Goal: Information Seeking & Learning: Learn about a topic

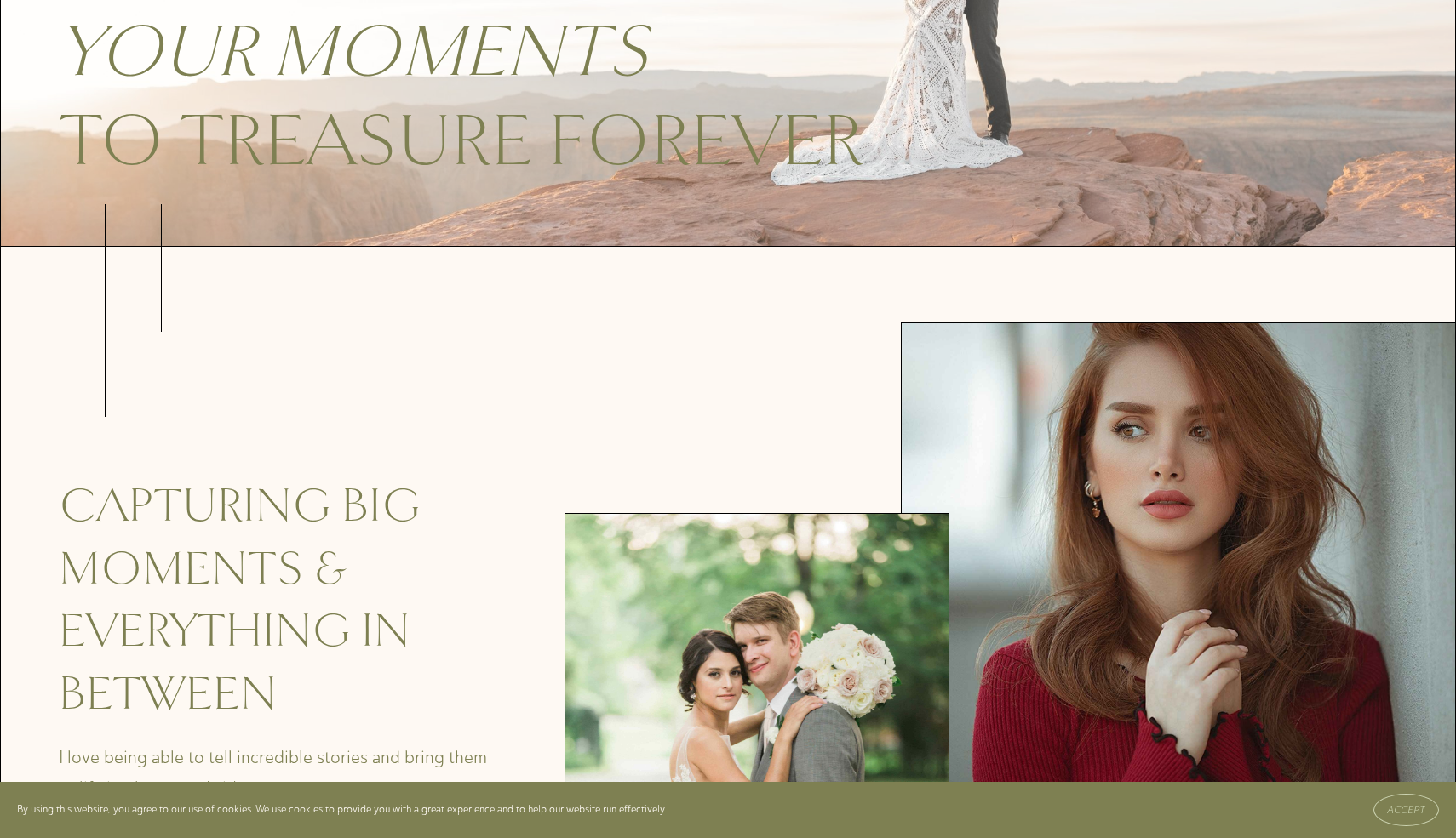
scroll to position [384, 0]
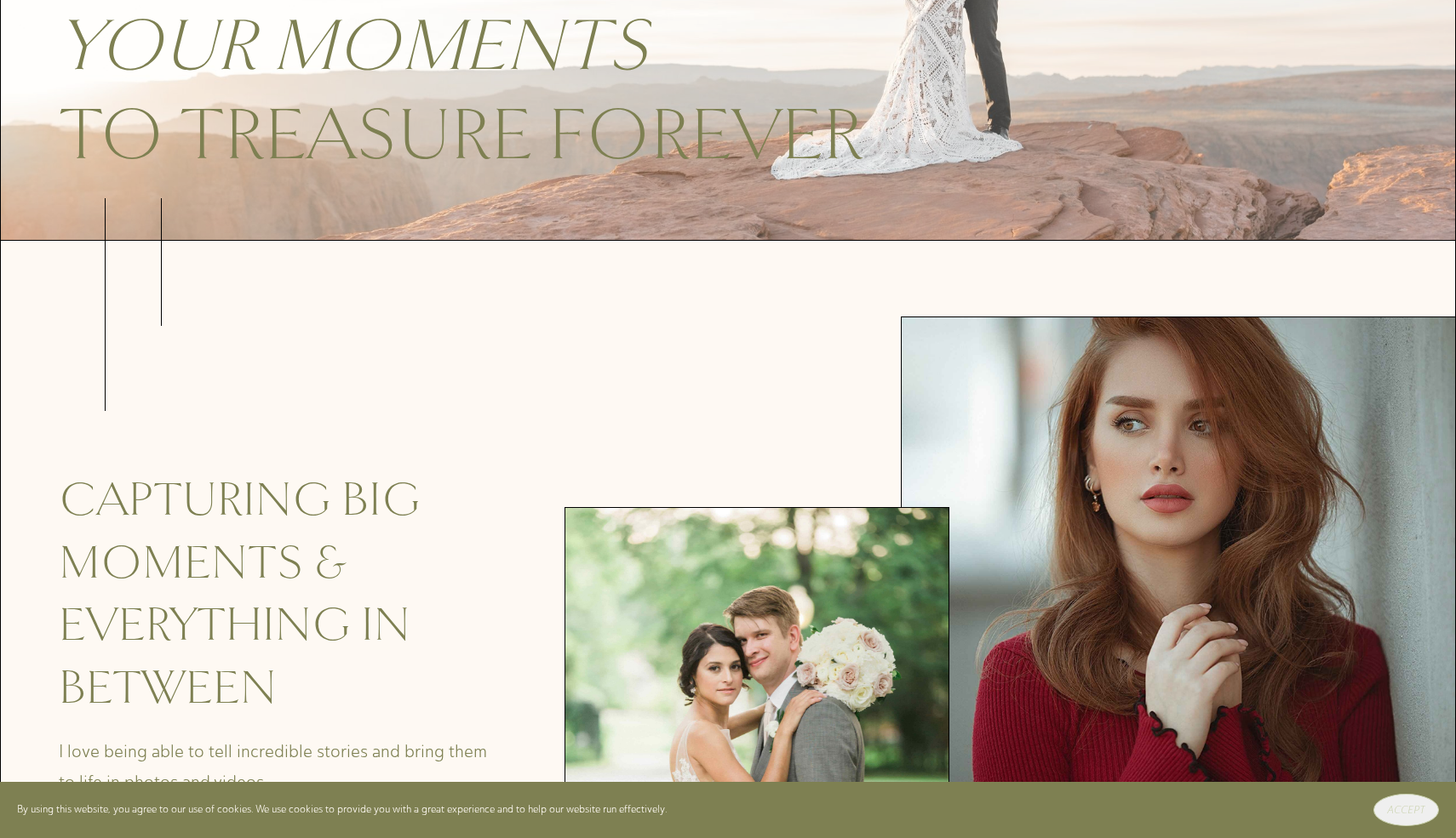
click at [1389, 801] on button "Accept" at bounding box center [1405, 810] width 66 height 33
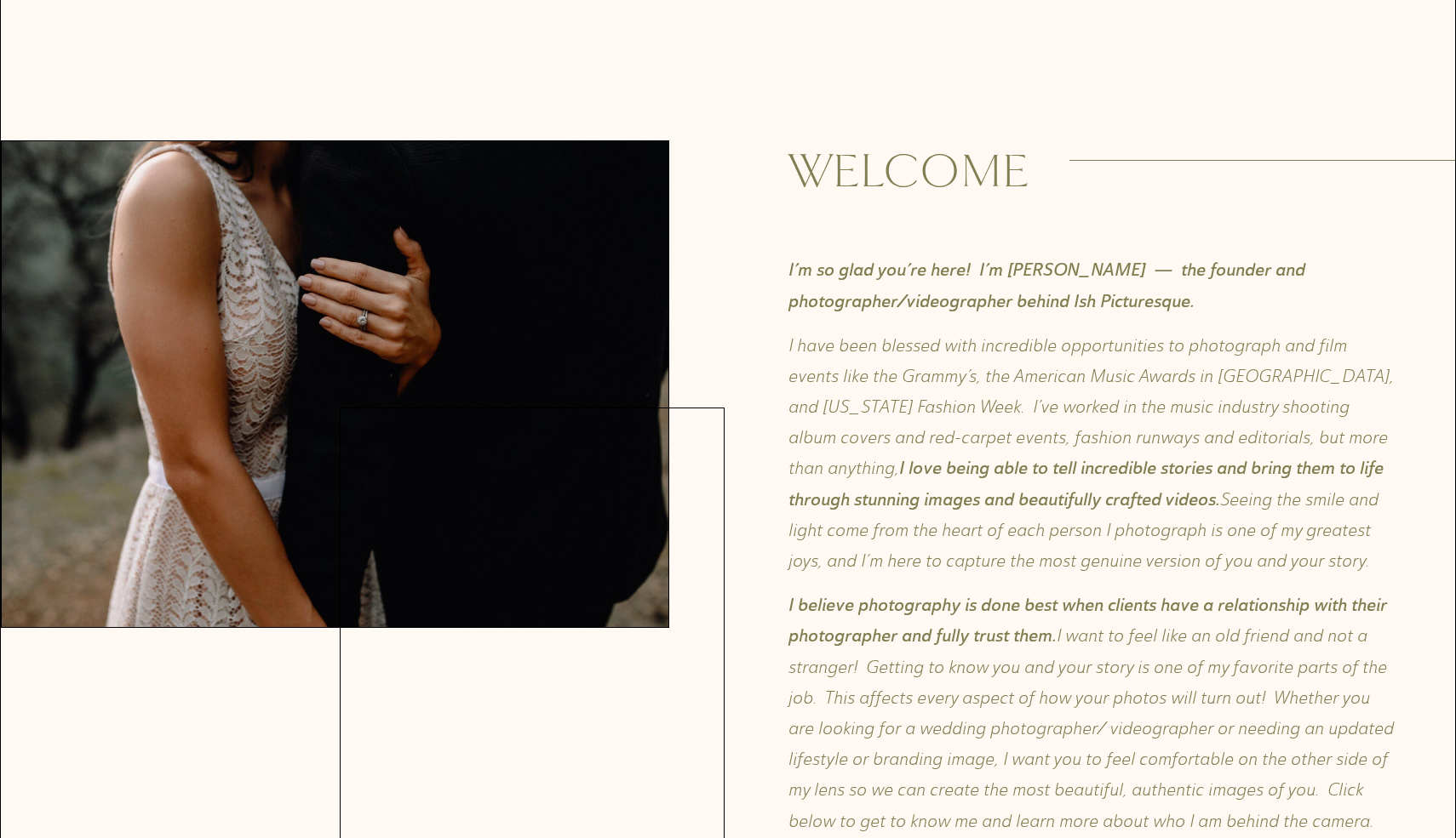
scroll to position [1484, 0]
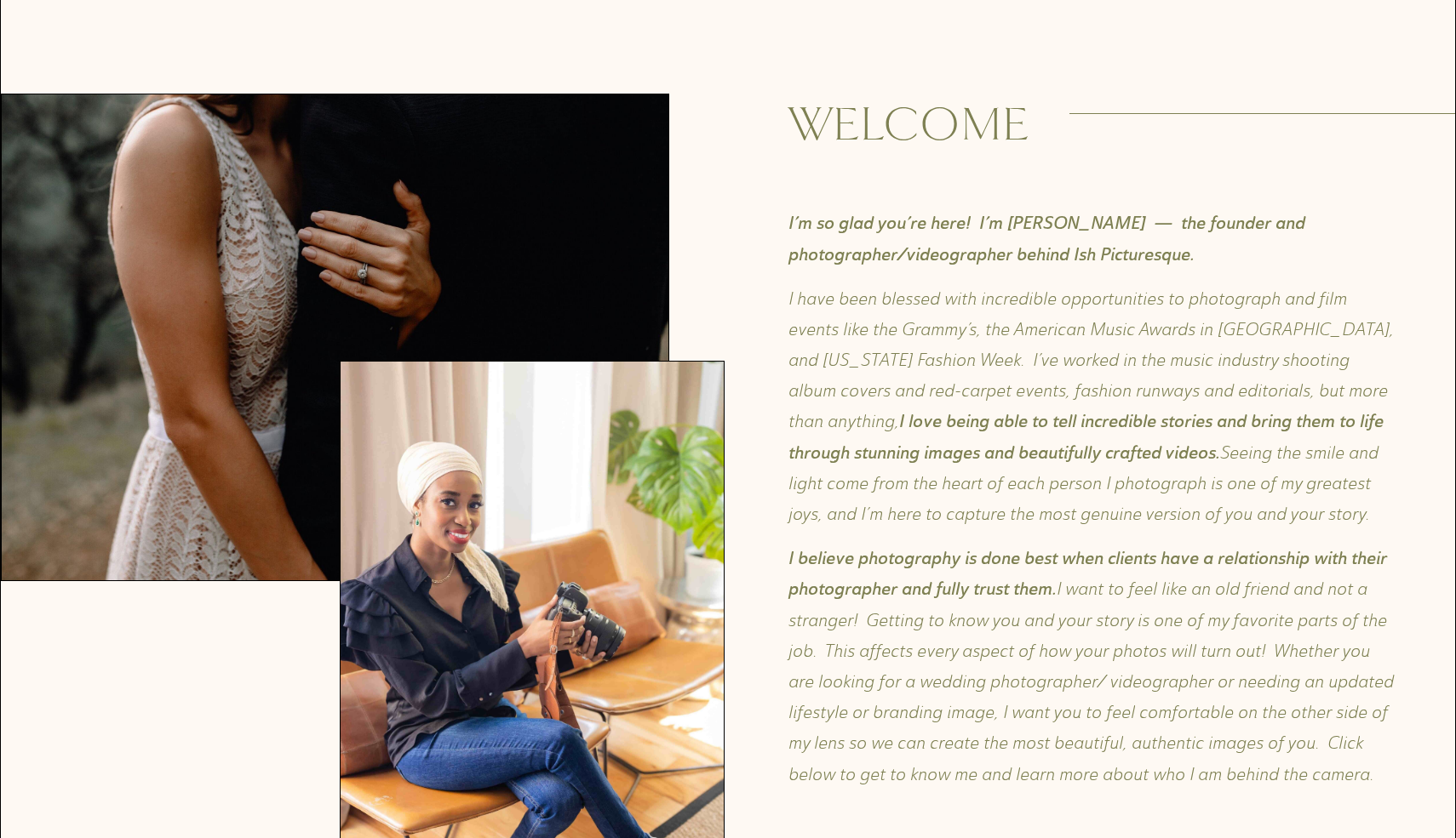
click at [1057, 439] on p "I have been blessed with incredible opportunities to photograph and film events…" at bounding box center [1092, 407] width 608 height 247
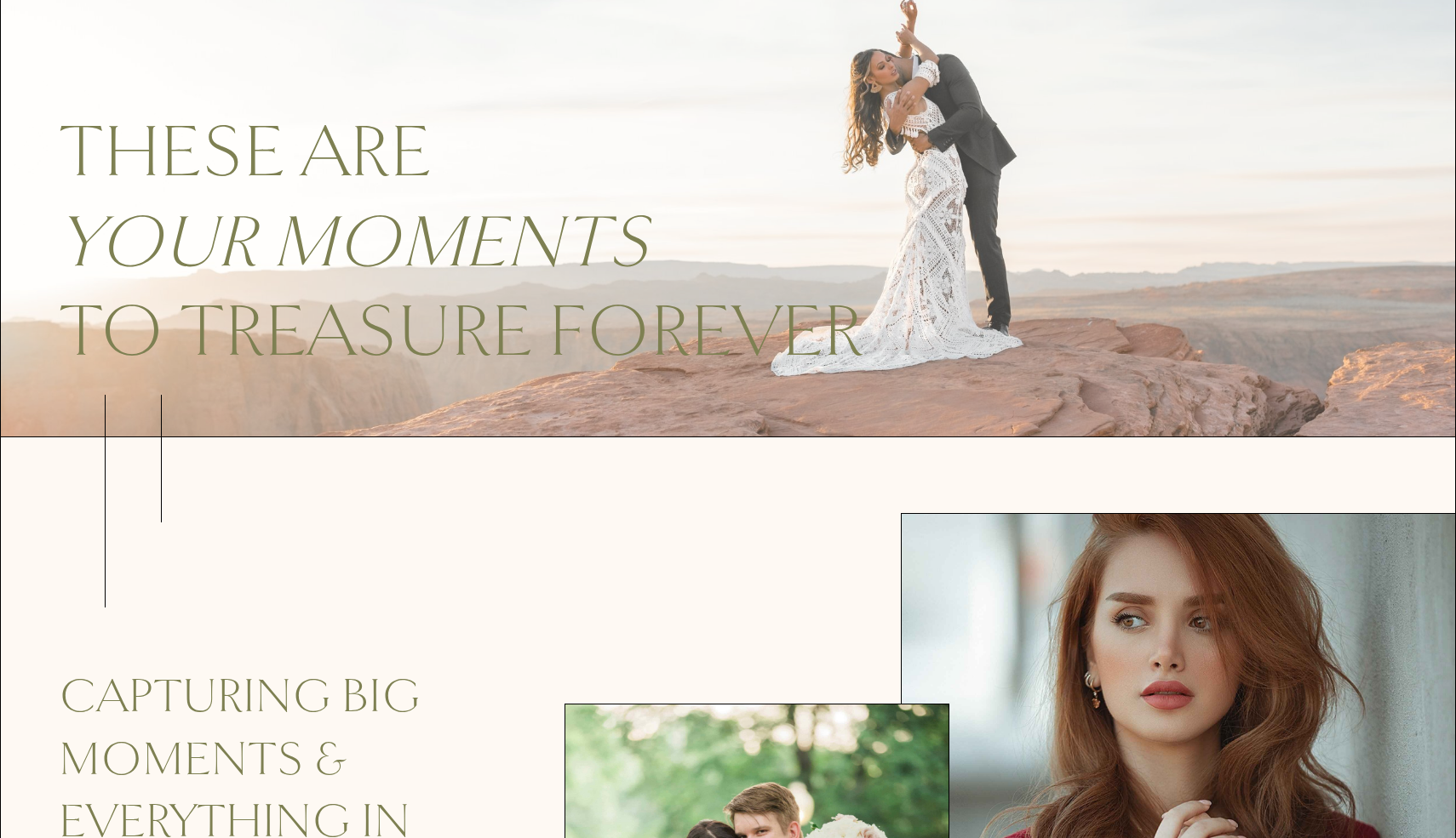
scroll to position [0, 0]
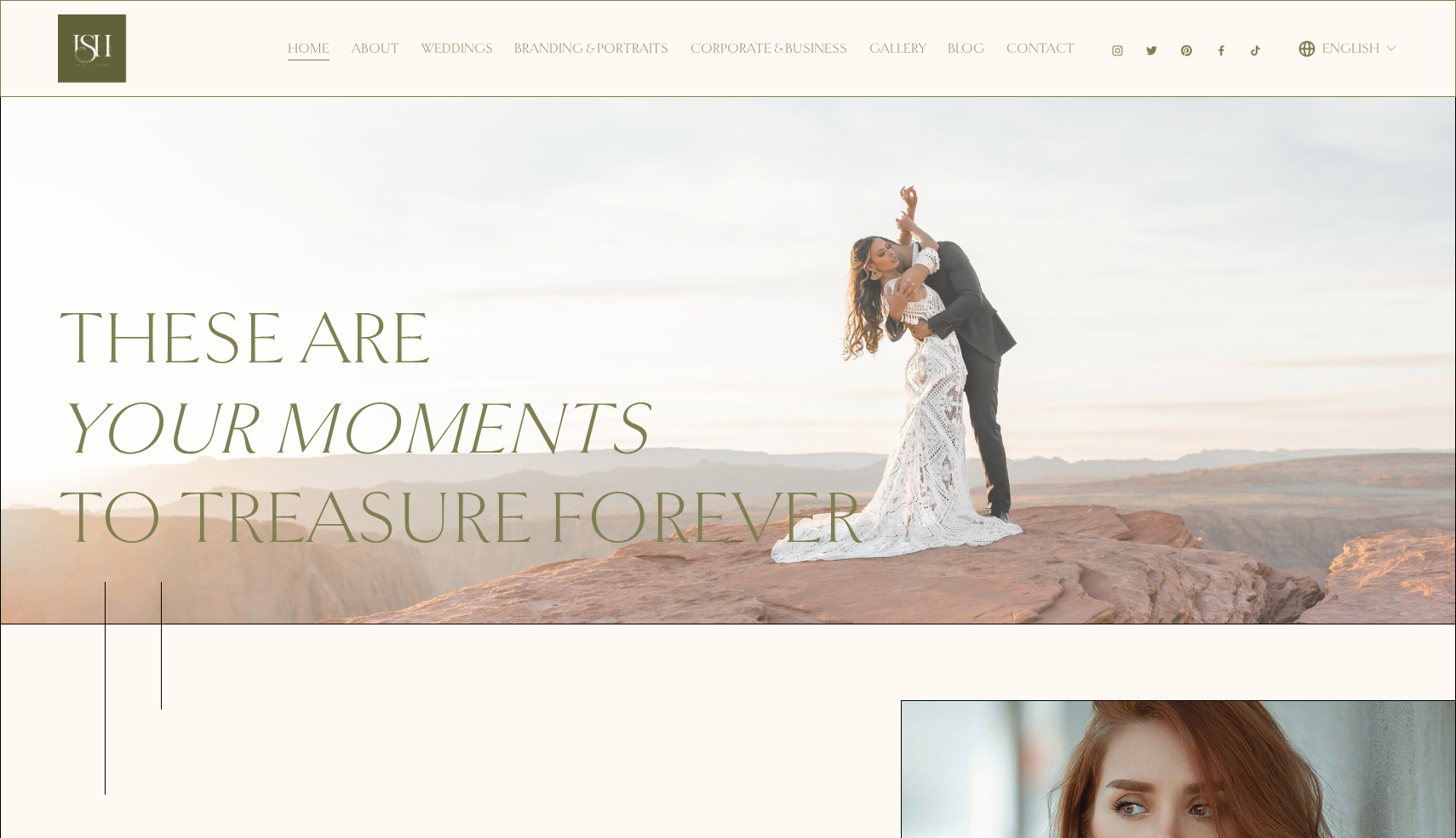
click at [395, 37] on link "About" at bounding box center [375, 48] width 48 height 27
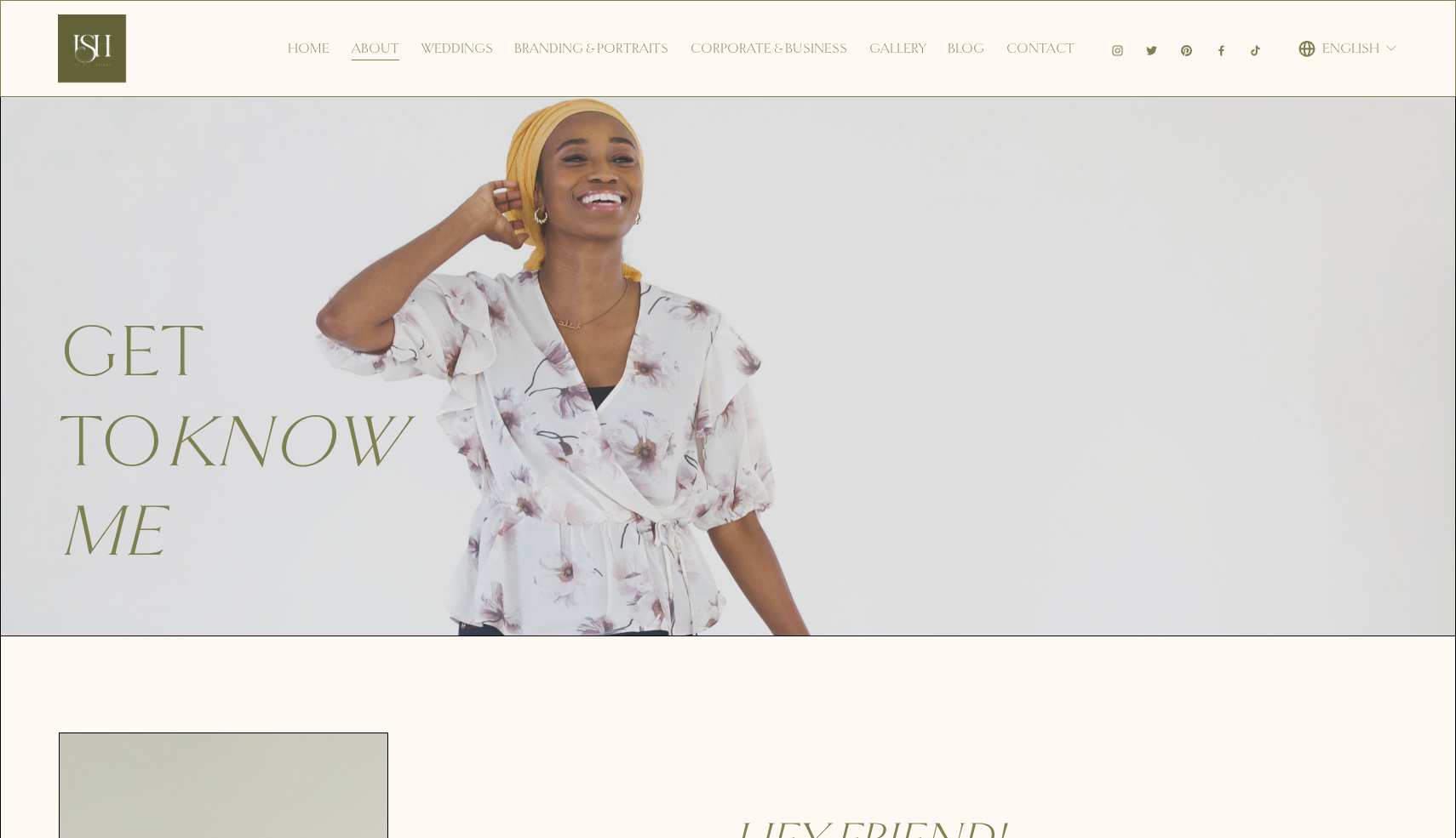
scroll to position [568, 0]
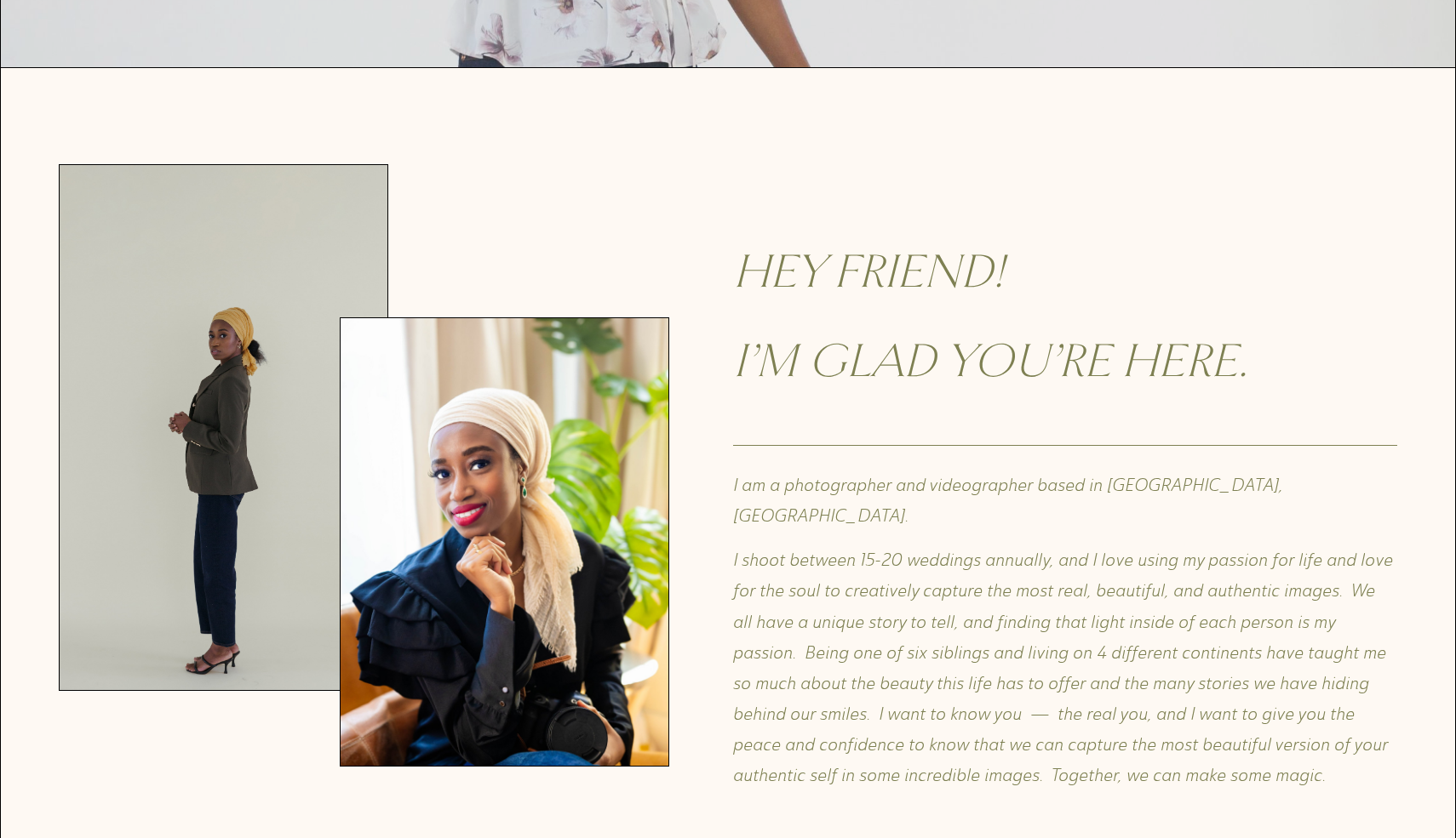
click at [1346, 331] on h2 "I’m glad you’re here." at bounding box center [1065, 361] width 664 height 62
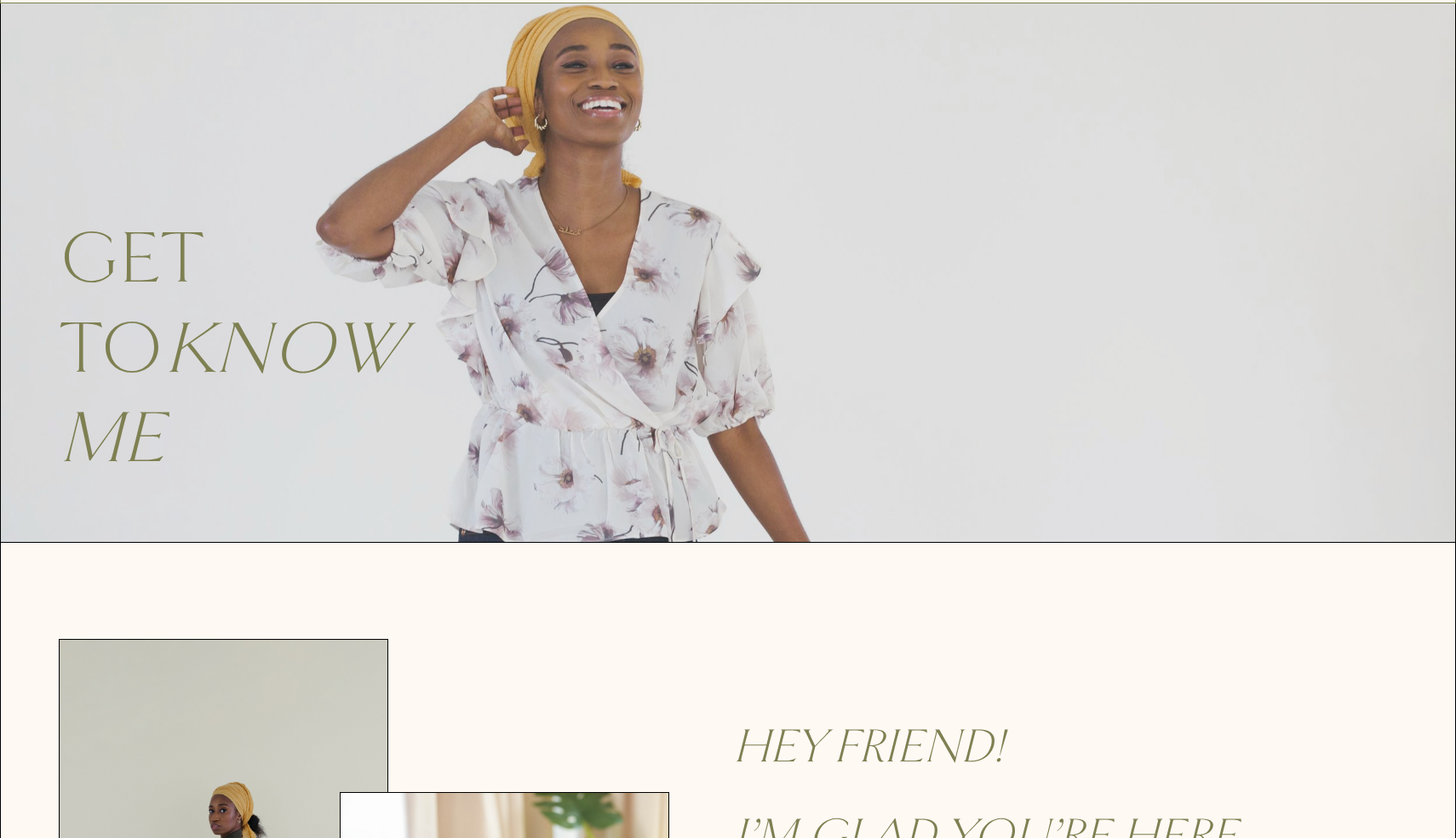
scroll to position [0, 0]
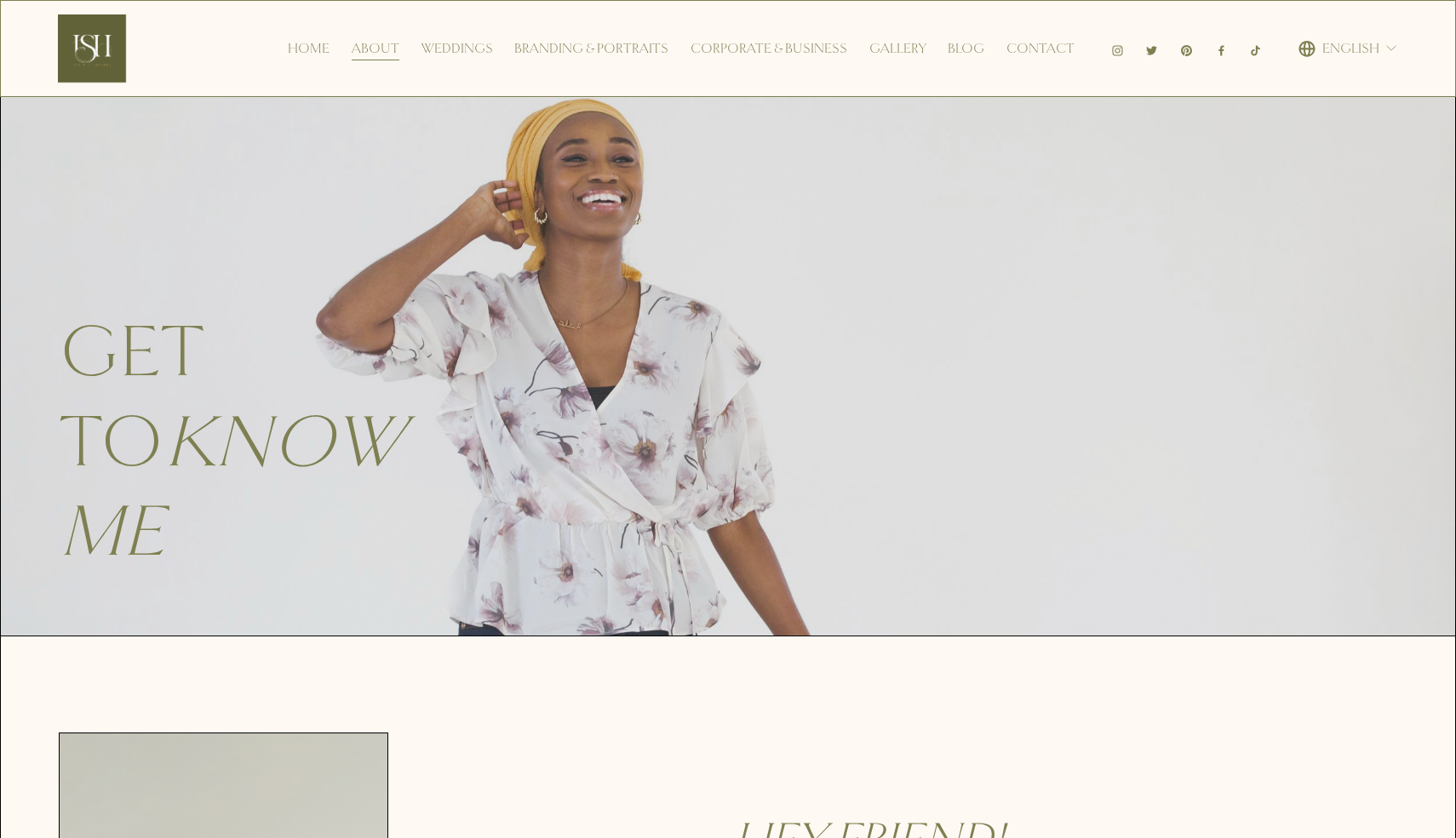
click at [465, 34] on div "Home About Weddings Branding & Portraits Corporate & Business Gallery Blog Cont…" at bounding box center [566, 48] width 1016 height 68
click at [463, 41] on link "Weddings" at bounding box center [457, 48] width 71 height 27
